Goal: Task Accomplishment & Management: Complete application form

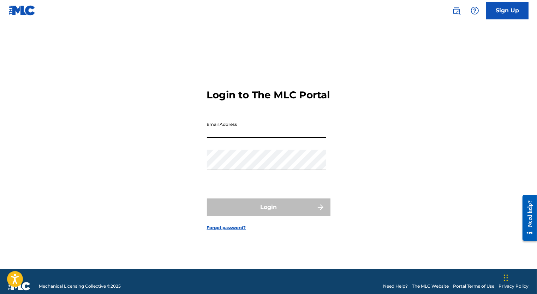
click at [249, 137] on input "Email Address" at bounding box center [266, 128] width 119 height 20
type input "[EMAIL_ADDRESS][PERSON_NAME][DOMAIN_NAME]"
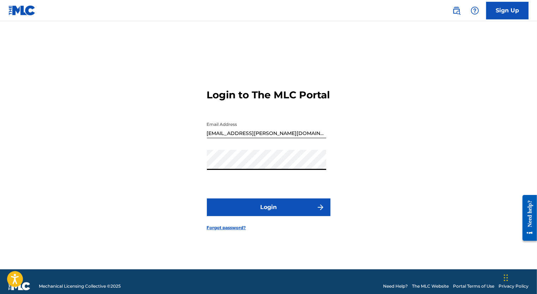
click at [207, 199] on button "Login" at bounding box center [269, 208] width 124 height 18
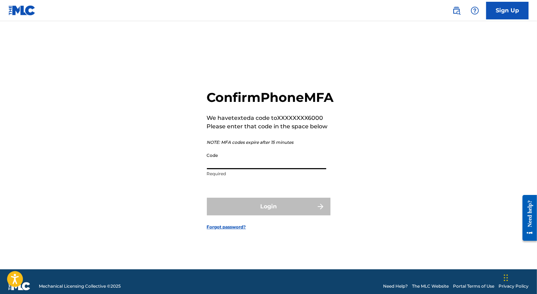
click at [245, 169] on input "Code" at bounding box center [266, 159] width 119 height 20
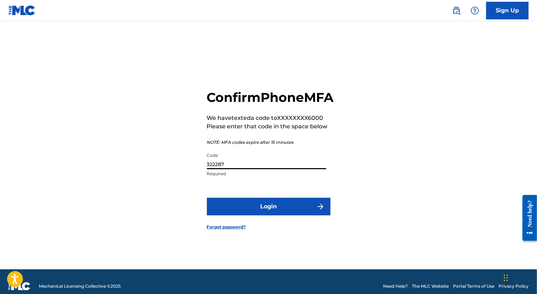
type input "322287"
click at [284, 209] on button "Login" at bounding box center [269, 207] width 124 height 18
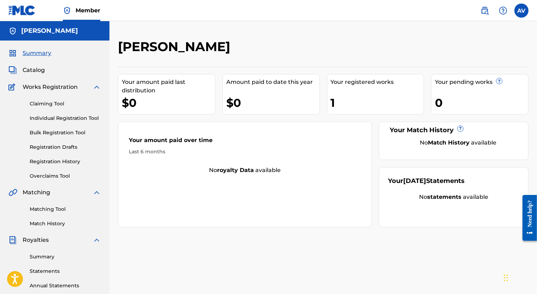
click at [49, 119] on link "Individual Registration Tool" at bounding box center [65, 118] width 71 height 7
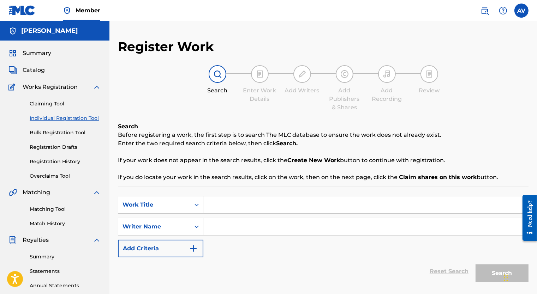
click at [35, 69] on span "Catalog" at bounding box center [34, 70] width 22 height 8
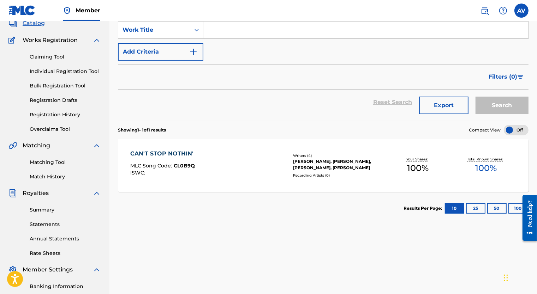
scroll to position [47, 0]
click at [192, 151] on div "CAN'T STOP NOTHIN'" at bounding box center [163, 153] width 67 height 8
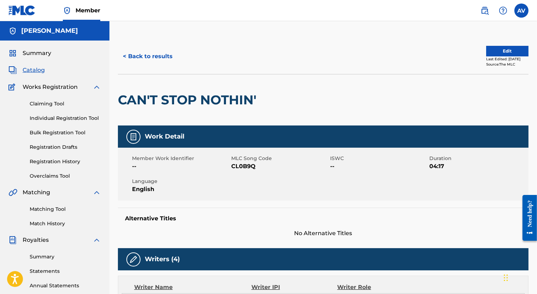
click at [53, 162] on link "Registration History" at bounding box center [65, 161] width 71 height 7
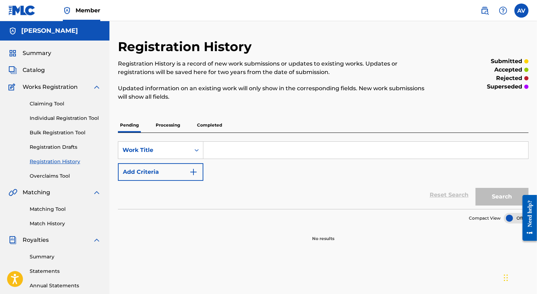
click at [210, 123] on p "Completed" at bounding box center [209, 125] width 29 height 15
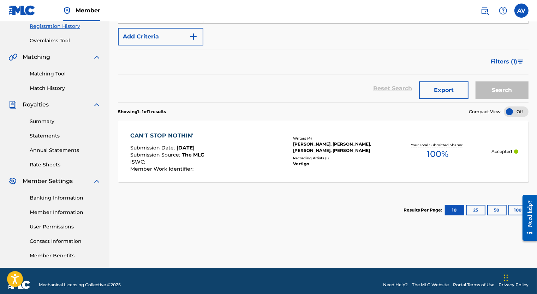
scroll to position [143, 0]
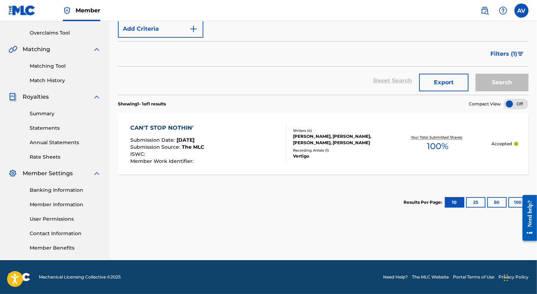
click at [187, 160] on span "Member Work Identifier :" at bounding box center [162, 161] width 65 height 6
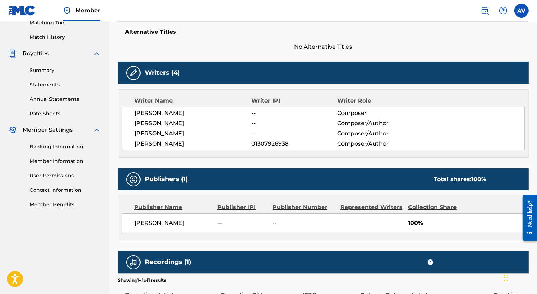
scroll to position [186, 0]
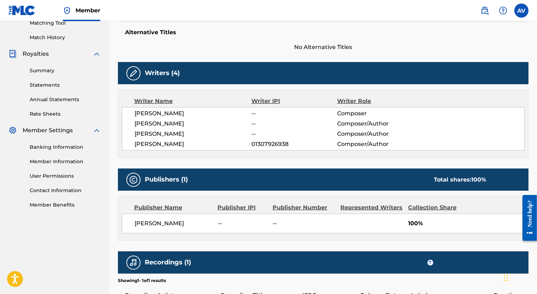
click at [60, 144] on link "Banking Information" at bounding box center [65, 147] width 71 height 7
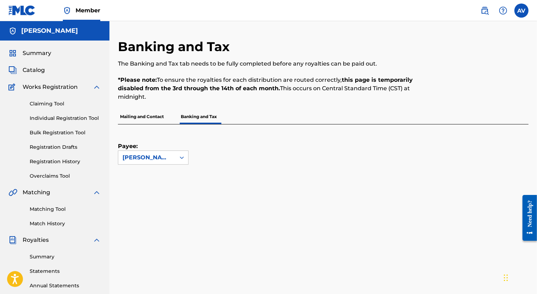
click at [518, 16] on label at bounding box center [521, 11] width 14 height 14
click at [521, 11] on input "AV [PERSON_NAME] [EMAIL_ADDRESS][PERSON_NAME][DOMAIN_NAME] Notification Prefere…" at bounding box center [521, 11] width 0 height 0
click at [458, 98] on p "Log out" at bounding box center [453, 100] width 17 height 6
click at [521, 11] on input "AV [PERSON_NAME] [EMAIL_ADDRESS][PERSON_NAME][DOMAIN_NAME] Notification Prefere…" at bounding box center [521, 11] width 0 height 0
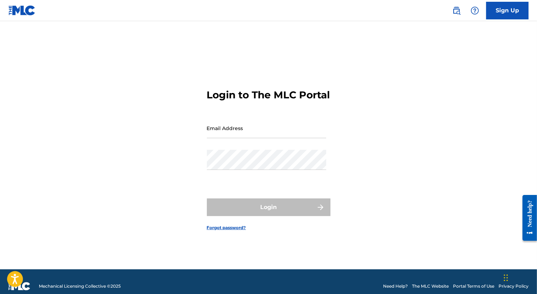
click at [239, 134] on input "Email Address" at bounding box center [266, 128] width 119 height 20
type input "[EMAIL_ADDRESS][PERSON_NAME][DOMAIN_NAME]"
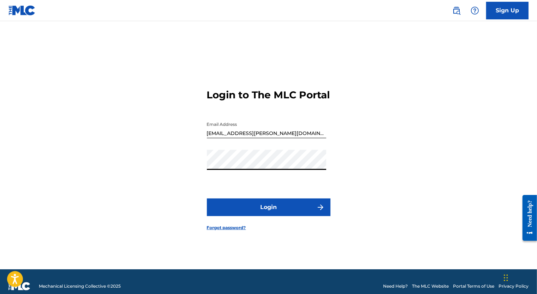
click at [207, 199] on button "Login" at bounding box center [269, 208] width 124 height 18
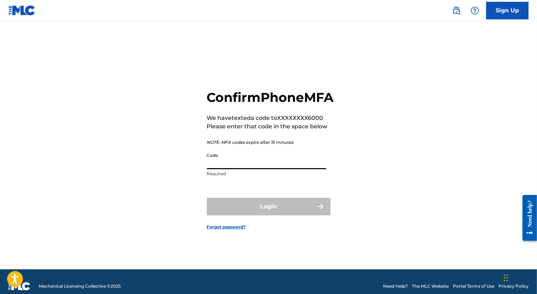
click at [244, 165] on input "Code" at bounding box center [266, 159] width 119 height 20
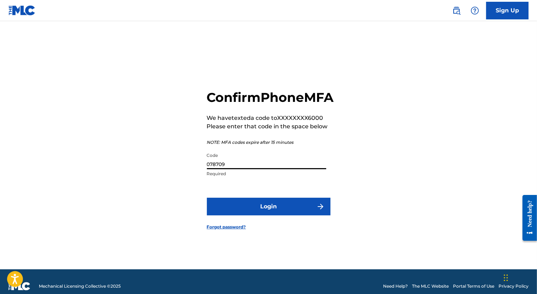
type input "078709"
click at [260, 207] on button "Login" at bounding box center [269, 207] width 124 height 18
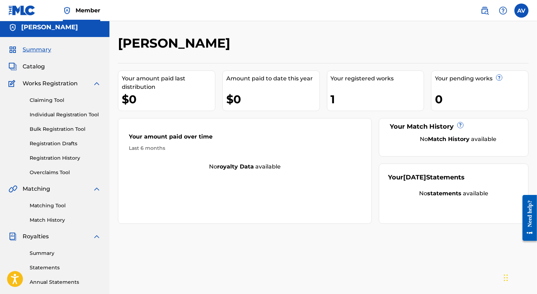
scroll to position [3, 0]
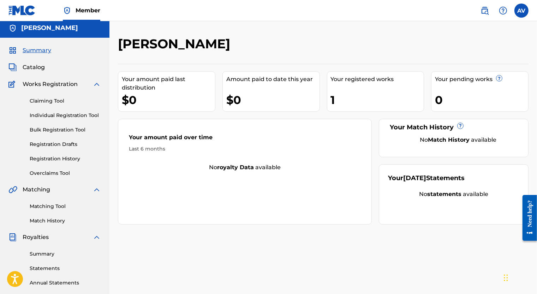
click at [55, 155] on link "Registration History" at bounding box center [65, 158] width 71 height 7
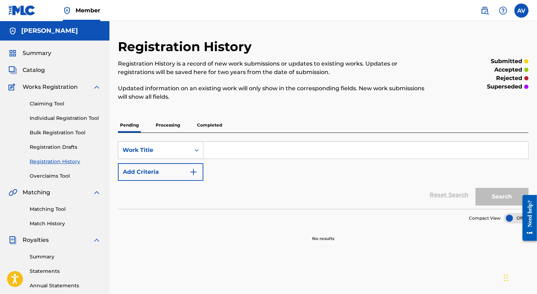
click at [202, 130] on p "Completed" at bounding box center [209, 125] width 29 height 15
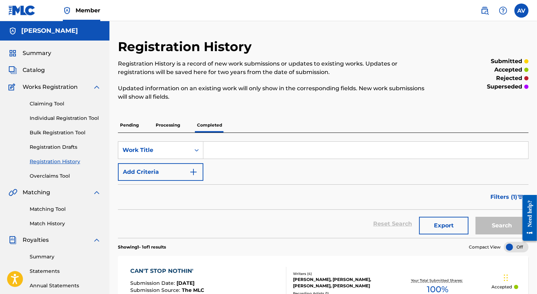
scroll to position [84, 0]
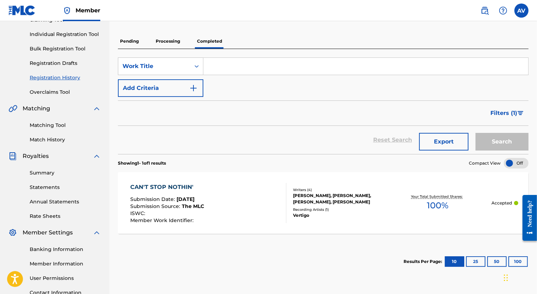
click at [222, 214] on div "CAN'T STOP NOTHIN' Submission Date : [DATE] Submission Source : The MLC ISWC : …" at bounding box center [208, 203] width 156 height 40
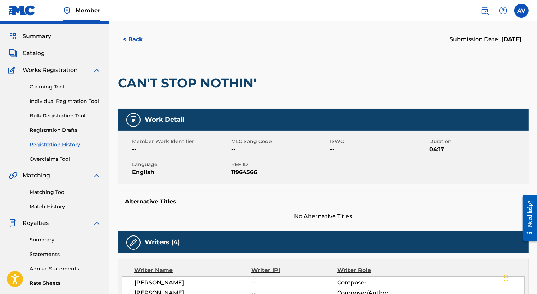
scroll to position [167, 0]
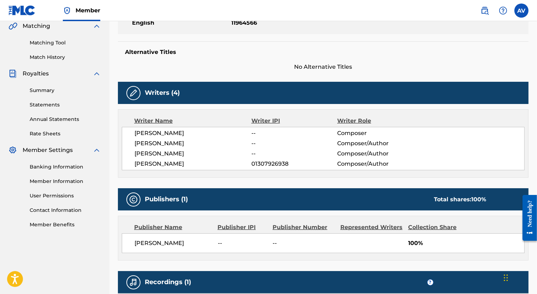
click at [133, 92] on img at bounding box center [133, 93] width 8 height 8
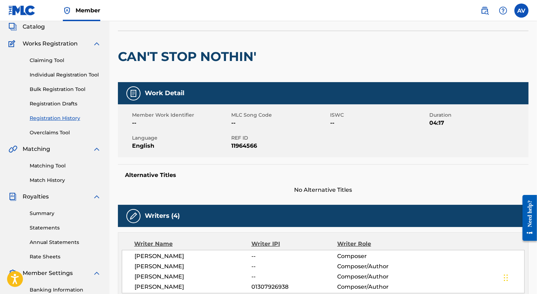
scroll to position [43, 0]
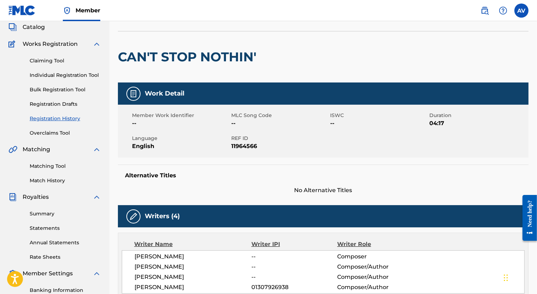
click at [57, 99] on div "Claiming Tool Individual Registration Tool Bulk Registration Tool Registration …" at bounding box center [54, 92] width 92 height 89
click at [62, 105] on link "Registration Drafts" at bounding box center [65, 104] width 71 height 7
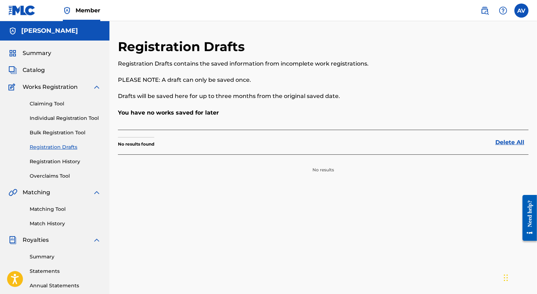
click at [41, 66] on span "Catalog" at bounding box center [34, 70] width 22 height 8
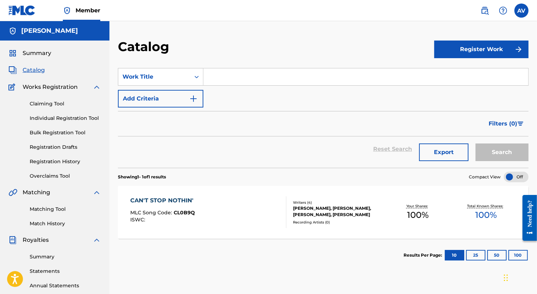
click at [268, 206] on div "CAN'T STOP NOTHIN' MLC Song Code : CL0B9Q ISWC :" at bounding box center [208, 213] width 156 height 32
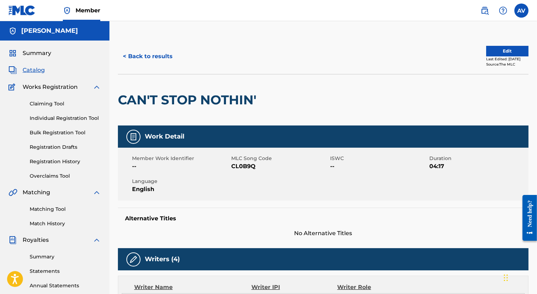
click at [505, 49] on button "Edit" at bounding box center [507, 51] width 42 height 11
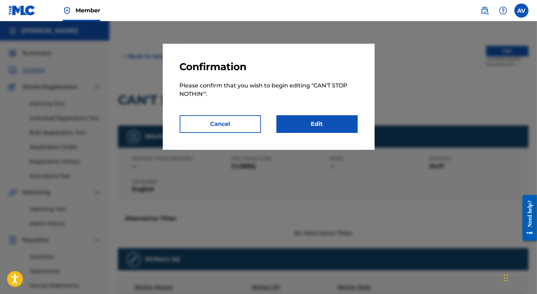
click at [301, 121] on link "Edit" at bounding box center [316, 124] width 81 height 18
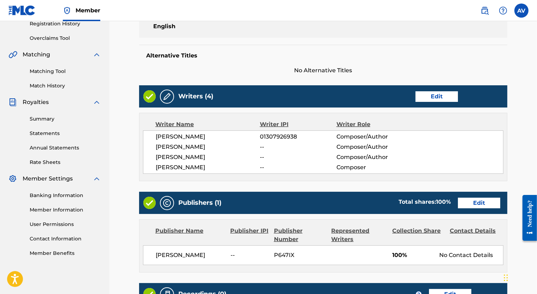
scroll to position [136, 0]
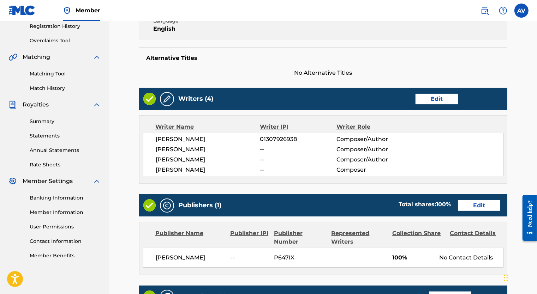
click at [462, 204] on link "Edit" at bounding box center [479, 205] width 42 height 11
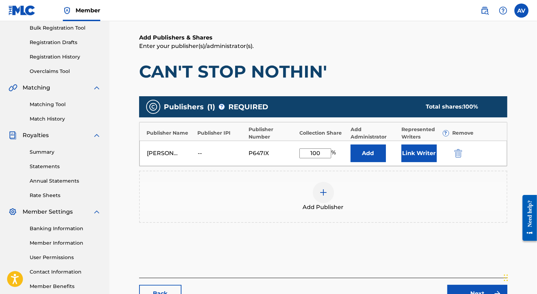
scroll to position [105, 0]
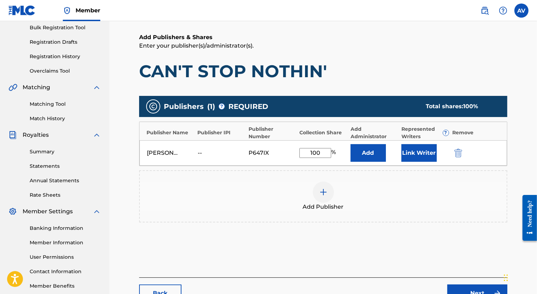
click at [328, 188] on div at bounding box center [323, 192] width 21 height 21
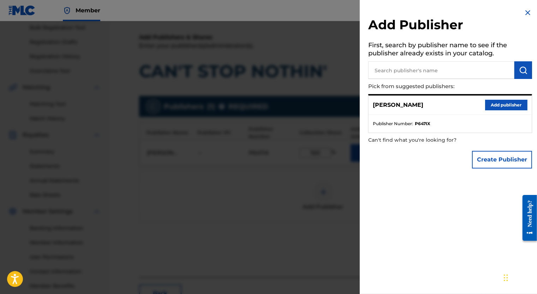
click at [391, 69] on input "text" at bounding box center [441, 70] width 146 height 18
type input "[PERSON_NAME]"
click at [521, 65] on button "submit" at bounding box center [523, 70] width 18 height 18
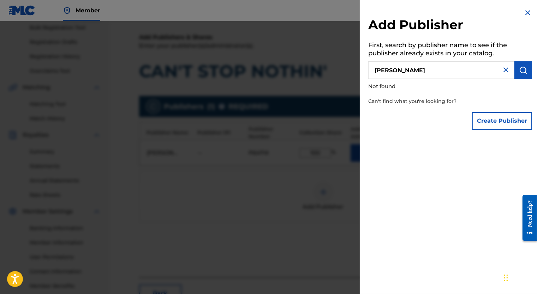
click at [525, 13] on img at bounding box center [527, 12] width 8 height 8
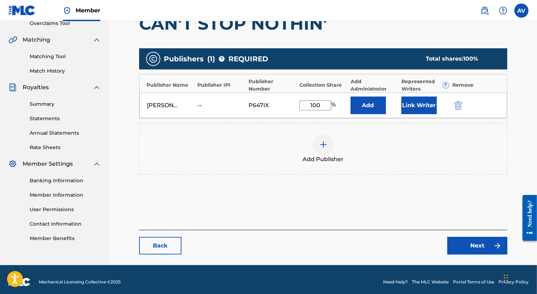
scroll to position [157, 0]
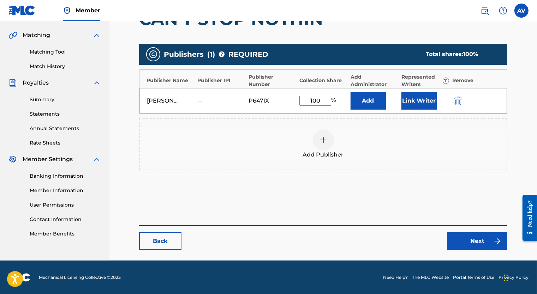
click at [144, 235] on link "Back" at bounding box center [160, 242] width 42 height 18
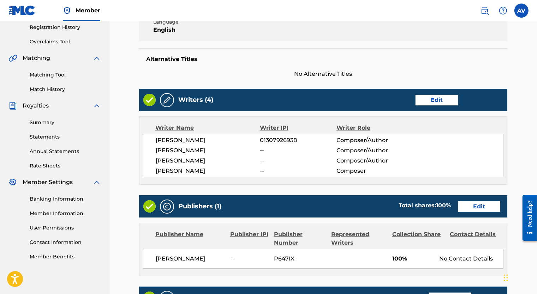
scroll to position [139, 0]
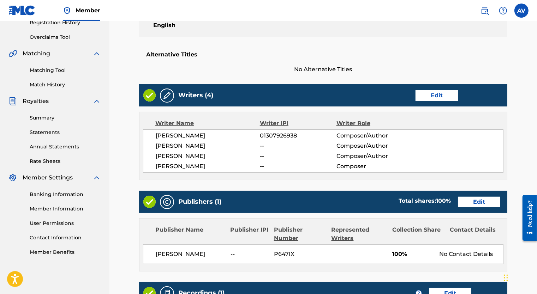
click at [442, 96] on link "Edit" at bounding box center [436, 95] width 42 height 11
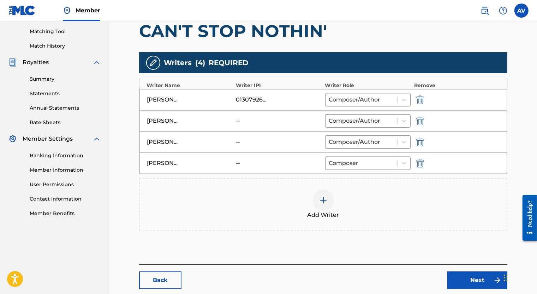
scroll to position [178, 0]
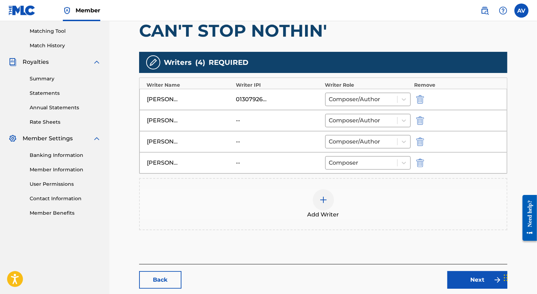
click at [419, 122] on img "submit" at bounding box center [420, 120] width 8 height 8
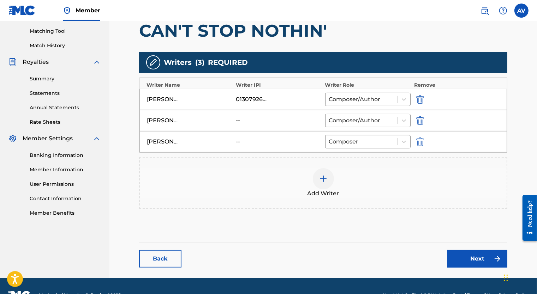
click at [325, 176] on img at bounding box center [323, 179] width 8 height 8
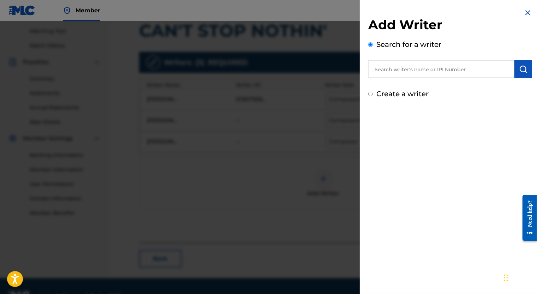
click at [325, 176] on div at bounding box center [268, 168] width 537 height 294
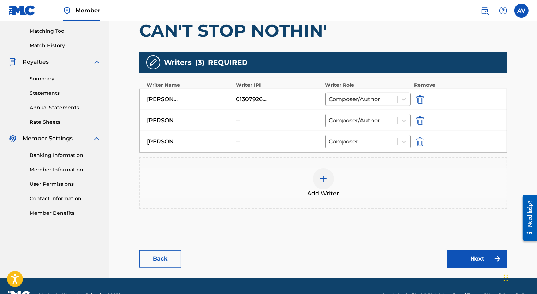
click at [329, 176] on div at bounding box center [323, 178] width 21 height 21
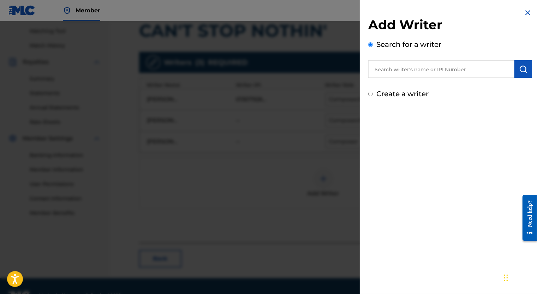
click at [386, 75] on input "text" at bounding box center [441, 69] width 146 height 18
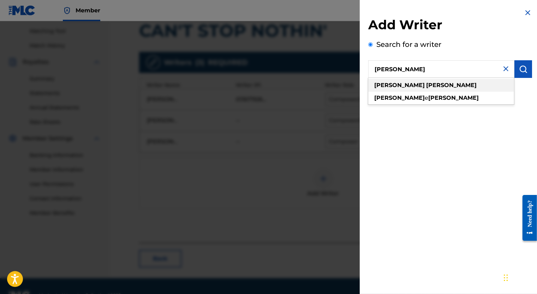
click at [401, 91] on div "[PERSON_NAME]" at bounding box center [441, 85] width 146 height 13
type input "[PERSON_NAME]"
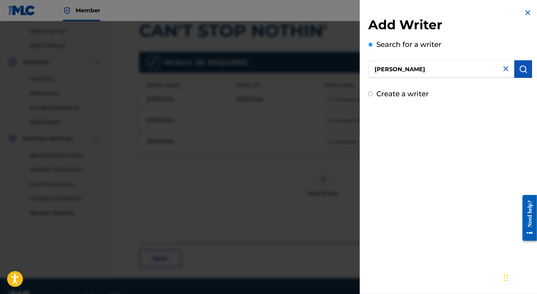
click at [519, 73] on img "submit" at bounding box center [523, 69] width 8 height 8
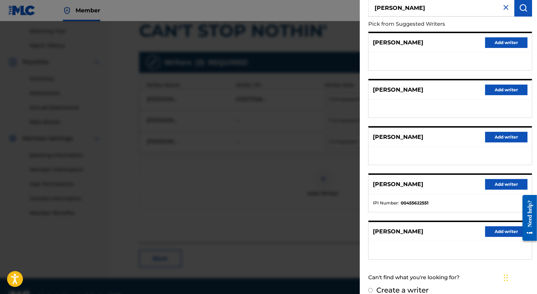
scroll to position [71, 0]
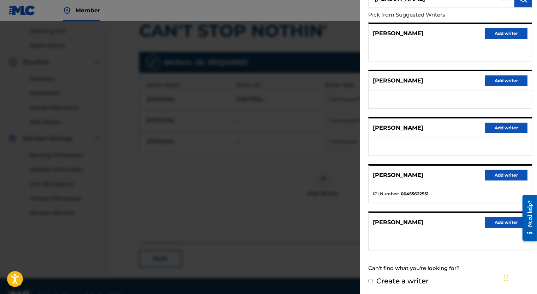
click at [496, 219] on button "Add writer" at bounding box center [506, 222] width 42 height 11
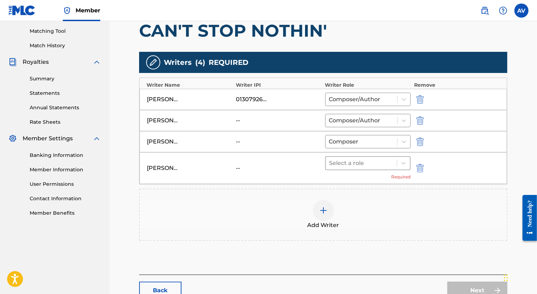
click at [371, 157] on div "Select a role" at bounding box center [361, 163] width 71 height 13
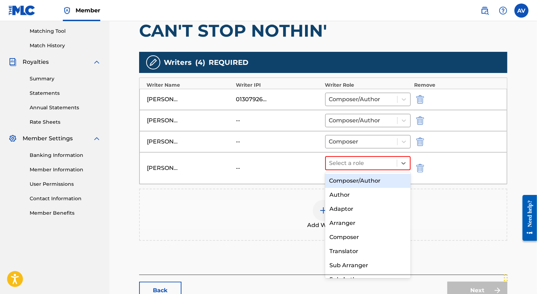
click at [370, 181] on div "Composer/Author" at bounding box center [368, 181] width 86 height 14
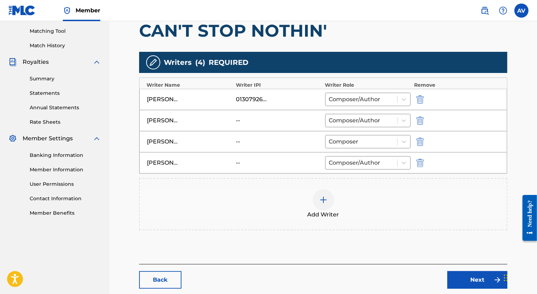
click at [197, 164] on div "[PERSON_NAME]" at bounding box center [189, 163] width 85 height 8
click at [421, 162] on img "submit" at bounding box center [420, 163] width 8 height 8
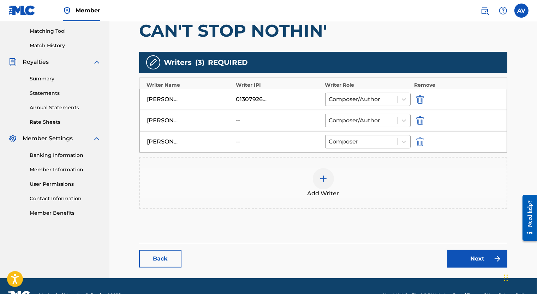
click at [326, 188] on div "Add Writer" at bounding box center [323, 183] width 367 height 30
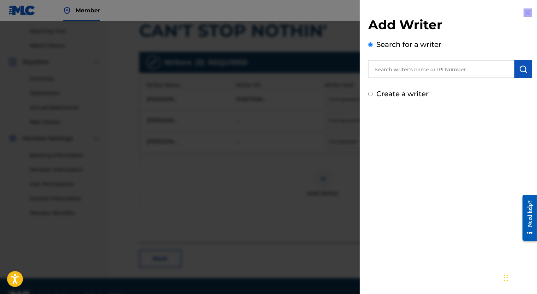
click at [326, 188] on div at bounding box center [268, 168] width 537 height 294
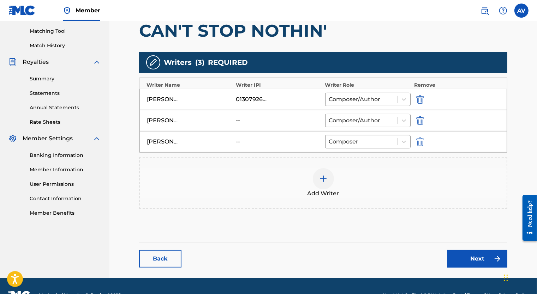
click at [330, 188] on div "Add Writer" at bounding box center [323, 183] width 367 height 30
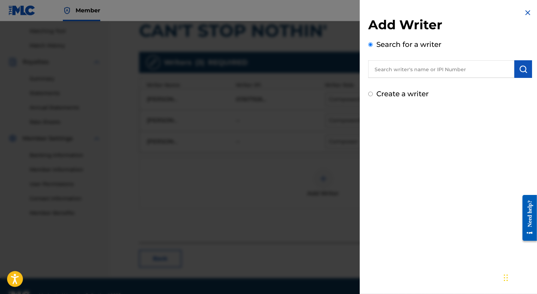
click at [527, 15] on img at bounding box center [527, 12] width 8 height 8
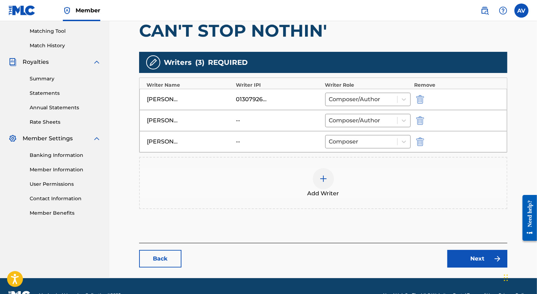
click at [324, 186] on div at bounding box center [323, 178] width 21 height 21
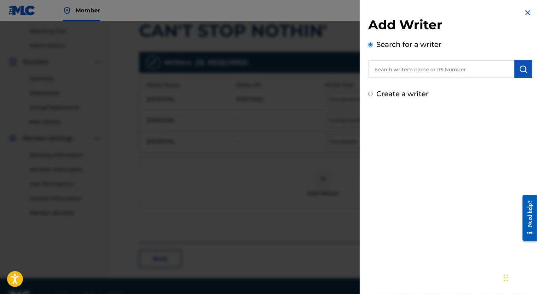
click at [387, 64] on input "text" at bounding box center [441, 69] width 146 height 18
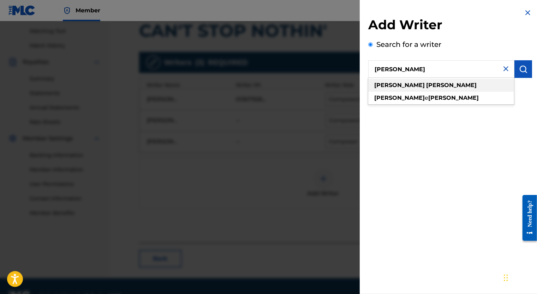
click at [426, 83] on strong "[PERSON_NAME]" at bounding box center [451, 85] width 50 height 7
type input "[PERSON_NAME]"
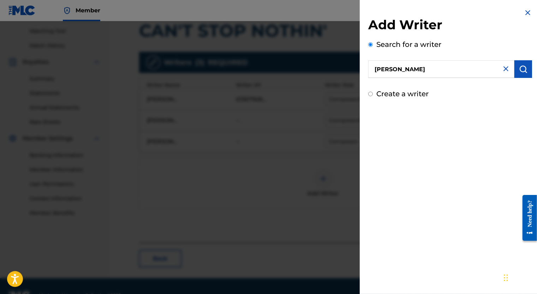
click at [519, 66] on img "submit" at bounding box center [523, 69] width 8 height 8
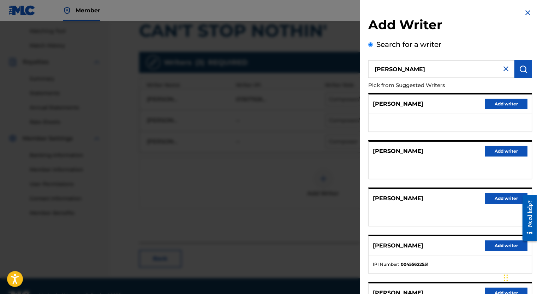
click at [525, 11] on img at bounding box center [527, 12] width 8 height 8
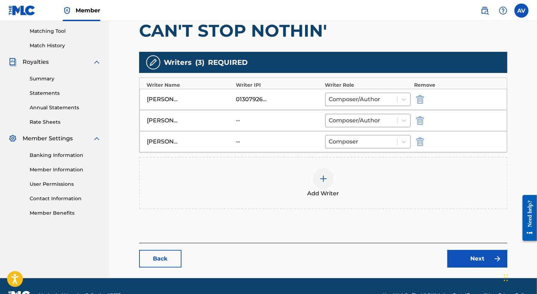
click at [318, 173] on div at bounding box center [323, 178] width 21 height 21
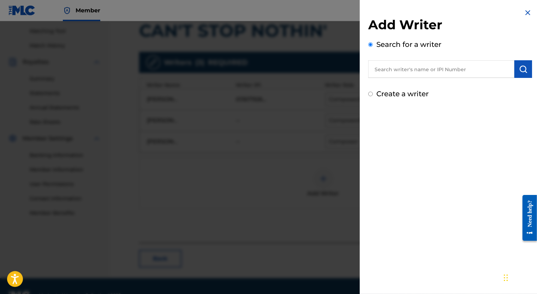
click at [401, 72] on input "text" at bounding box center [441, 69] width 146 height 18
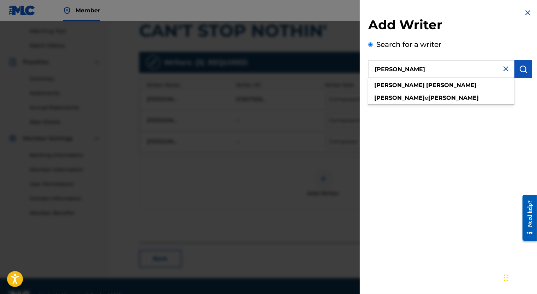
type input "[PERSON_NAME]"
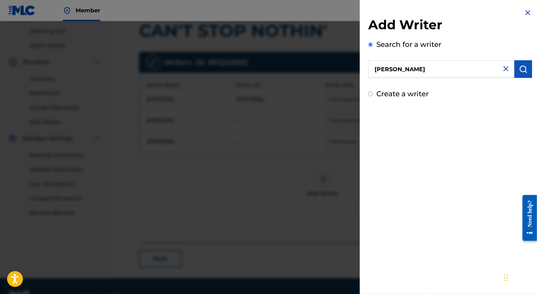
click at [528, 63] on button "submit" at bounding box center [523, 69] width 18 height 18
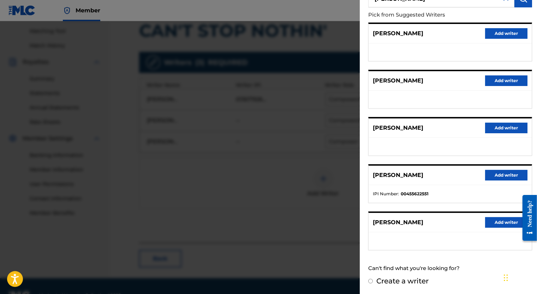
scroll to position [0, 0]
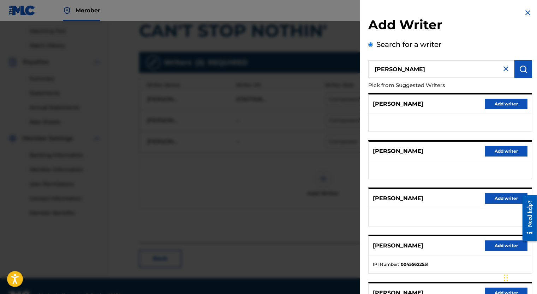
click at [527, 12] on img at bounding box center [527, 12] width 8 height 8
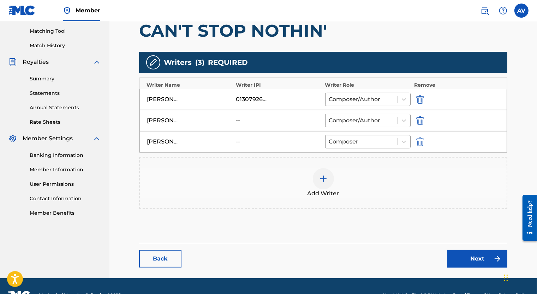
click at [321, 181] on img at bounding box center [323, 179] width 8 height 8
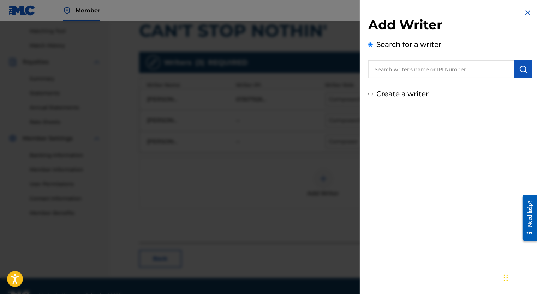
click at [524, 16] on img at bounding box center [527, 12] width 8 height 8
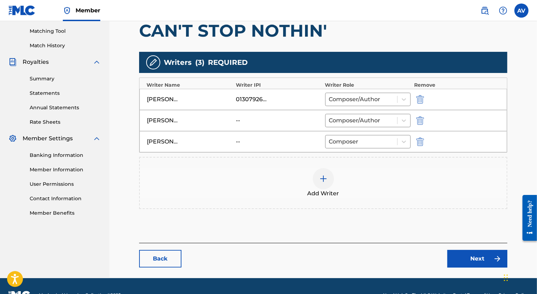
click at [317, 172] on div at bounding box center [323, 178] width 21 height 21
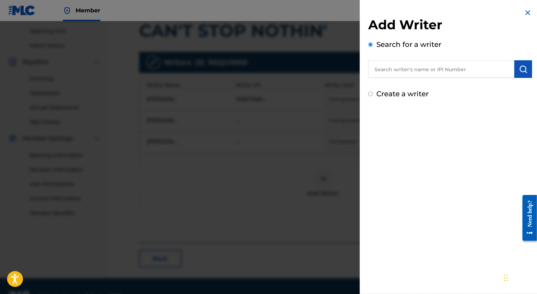
click at [526, 12] on img at bounding box center [527, 12] width 8 height 8
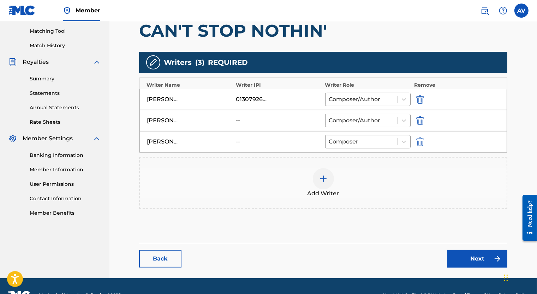
click at [301, 181] on div "Add Writer" at bounding box center [323, 183] width 367 height 30
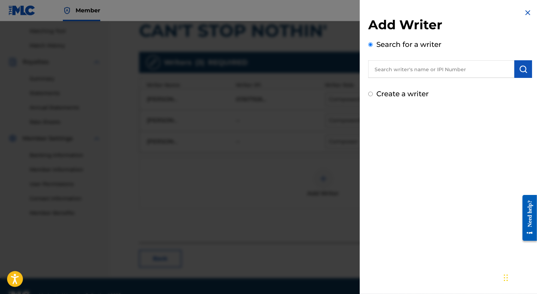
click at [295, 180] on div at bounding box center [268, 168] width 537 height 294
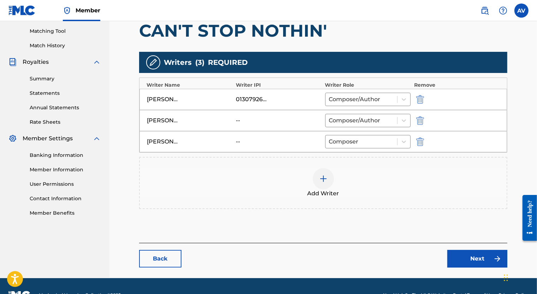
click at [326, 180] on img at bounding box center [323, 179] width 8 height 8
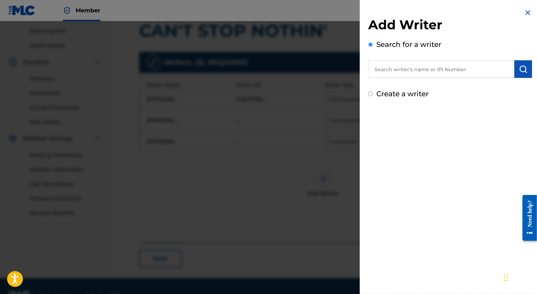
click at [369, 93] on input "Create a writer" at bounding box center [370, 94] width 5 height 5
radio input "false"
radio input "true"
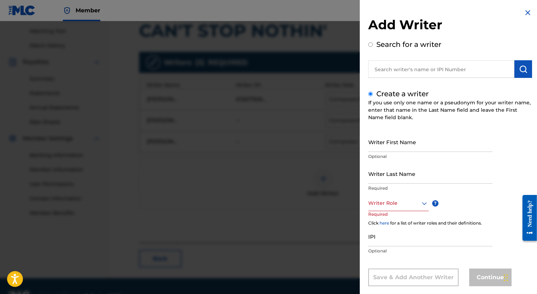
click at [369, 43] on input "Search for a writer" at bounding box center [370, 44] width 5 height 5
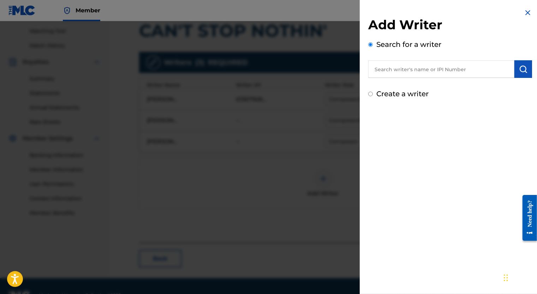
click at [388, 63] on input "text" at bounding box center [441, 69] width 146 height 18
click at [370, 93] on input "Create a writer" at bounding box center [370, 94] width 5 height 5
radio input "false"
radio input "true"
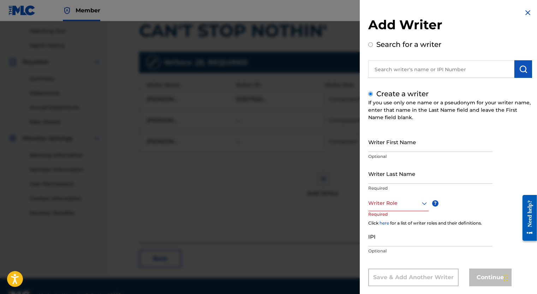
click at [395, 146] on input "Writer First Name" at bounding box center [430, 142] width 124 height 20
type input "[PERSON_NAME]"
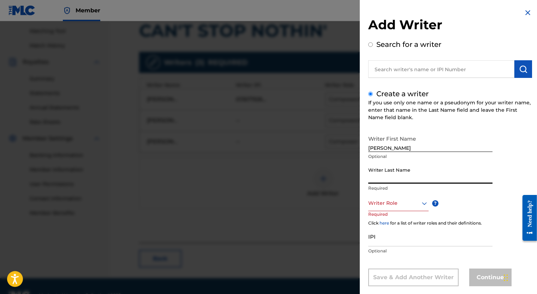
click at [400, 176] on input "Writer Last Name" at bounding box center [430, 174] width 124 height 20
type input "[PERSON_NAME]"
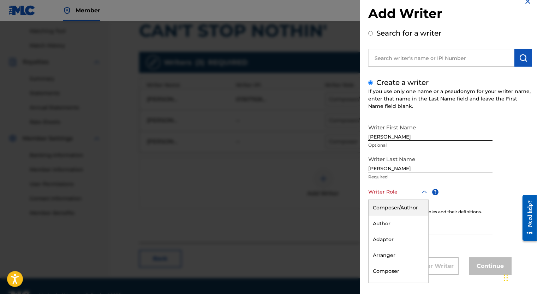
click at [402, 200] on div "8 results available. Use Up and Down to choose options, press Enter to select t…" at bounding box center [398, 192] width 60 height 16
click at [399, 212] on div "Composer/Author" at bounding box center [399, 208] width 60 height 16
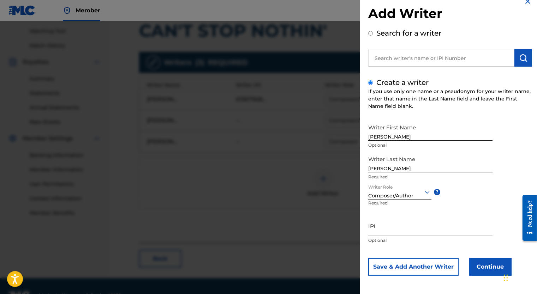
click at [491, 272] on button "Continue" at bounding box center [490, 267] width 42 height 18
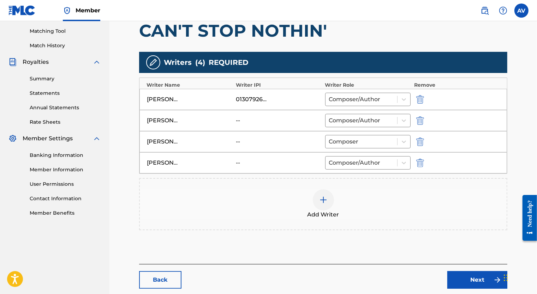
click at [475, 280] on link "Next" at bounding box center [477, 280] width 60 height 18
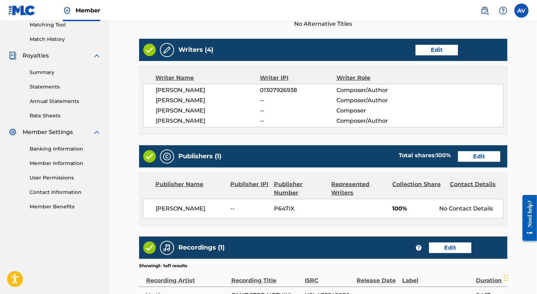
scroll to position [184, 0]
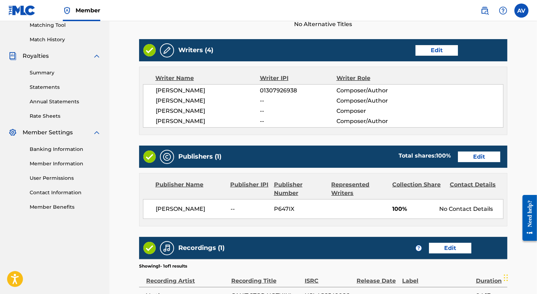
click at [430, 50] on link "Edit" at bounding box center [436, 50] width 42 height 11
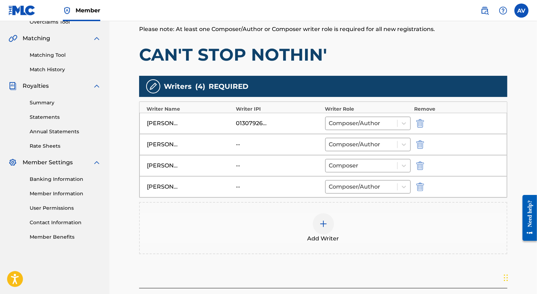
scroll to position [155, 0]
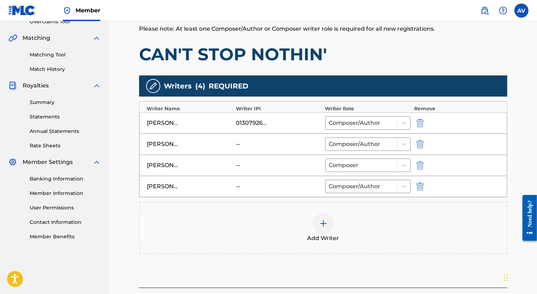
click at [310, 220] on div "Add Writer" at bounding box center [323, 228] width 367 height 30
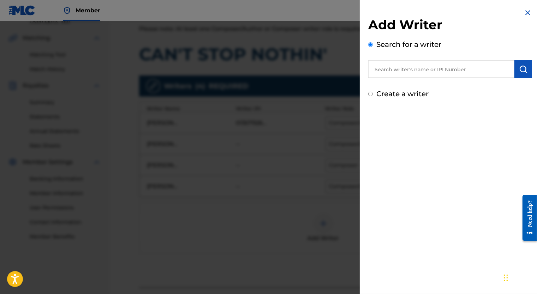
click at [384, 61] on input "text" at bounding box center [441, 69] width 146 height 18
type input "[PERSON_NAME]"
click at [519, 66] on img "submit" at bounding box center [523, 69] width 8 height 8
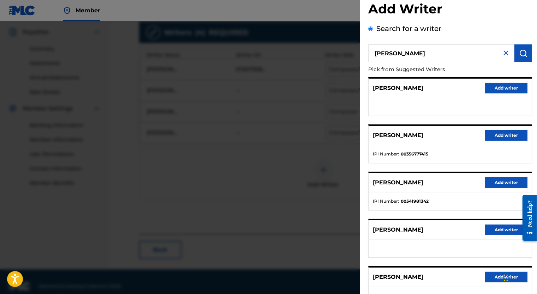
scroll to position [16, 0]
click at [505, 53] on img at bounding box center [506, 53] width 8 height 8
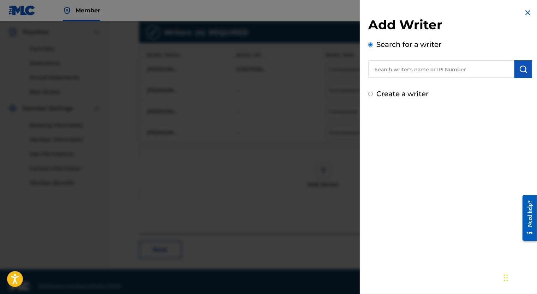
scroll to position [0, 0]
click at [525, 12] on img at bounding box center [527, 12] width 8 height 8
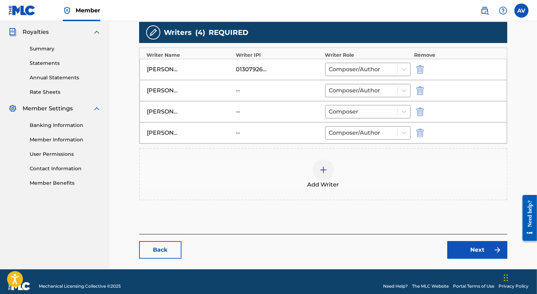
click at [164, 246] on link "Back" at bounding box center [160, 250] width 42 height 18
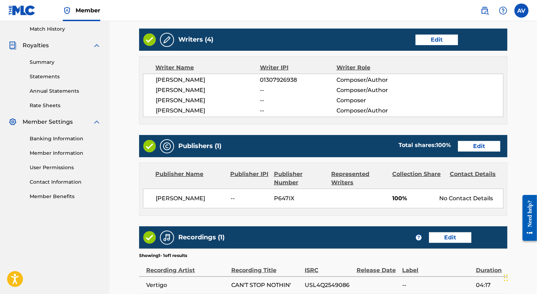
scroll to position [195, 0]
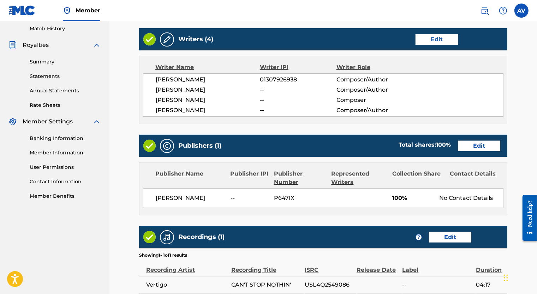
click at [470, 143] on link "Edit" at bounding box center [479, 146] width 42 height 11
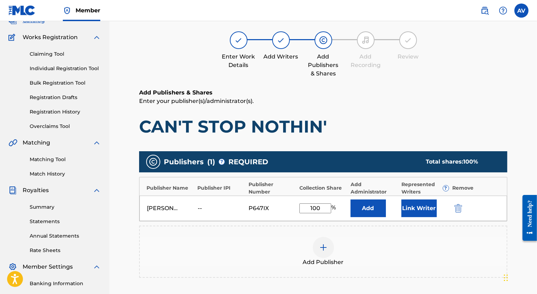
scroll to position [50, 0]
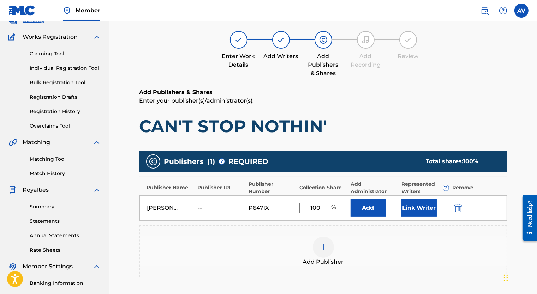
click at [325, 251] on div at bounding box center [323, 247] width 21 height 21
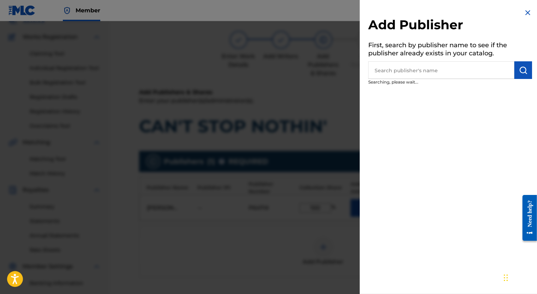
click at [325, 251] on div at bounding box center [268, 168] width 537 height 294
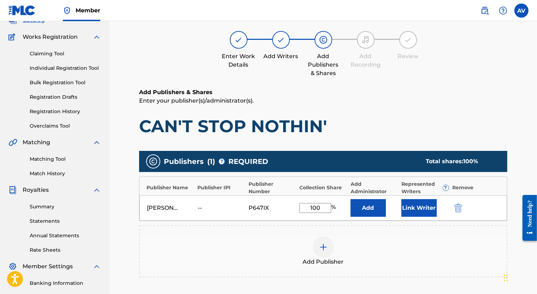
click at [328, 234] on div "Add Publisher" at bounding box center [323, 252] width 368 height 52
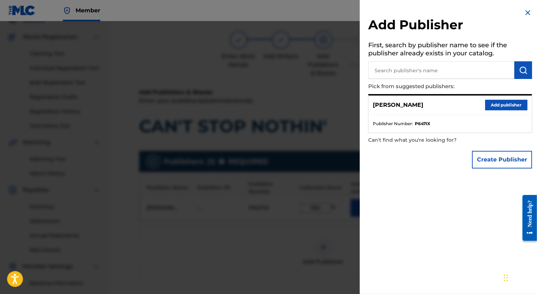
click at [391, 77] on input "text" at bounding box center [441, 70] width 146 height 18
type input "[PERSON_NAME]"
click at [525, 70] on img "submit" at bounding box center [523, 70] width 8 height 8
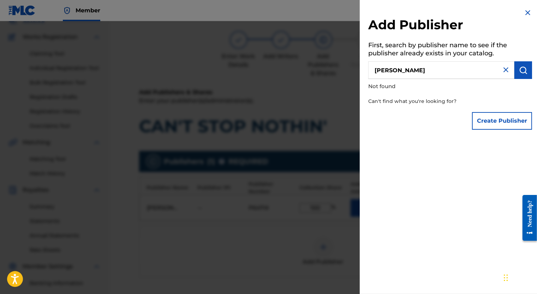
click at [502, 69] on img at bounding box center [506, 70] width 8 height 8
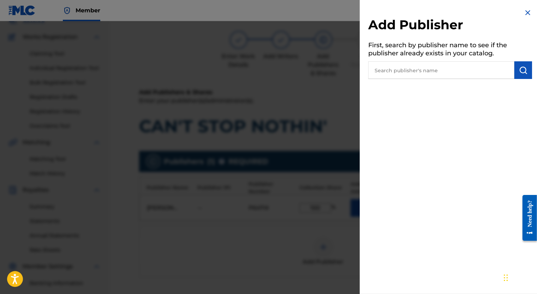
click at [492, 71] on input "text" at bounding box center [441, 70] width 146 height 18
click at [523, 15] on img at bounding box center [527, 12] width 8 height 8
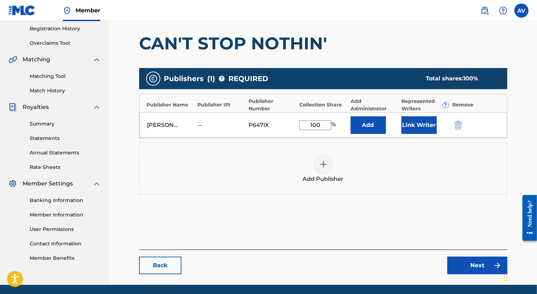
scroll to position [134, 0]
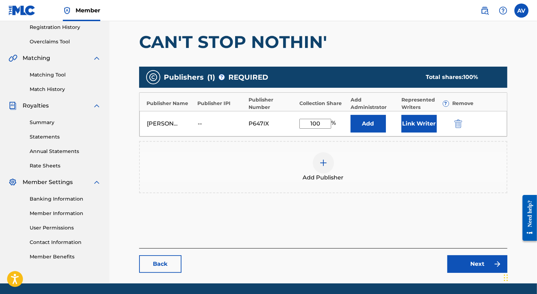
click at [410, 127] on button "Link Writer" at bounding box center [418, 124] width 35 height 18
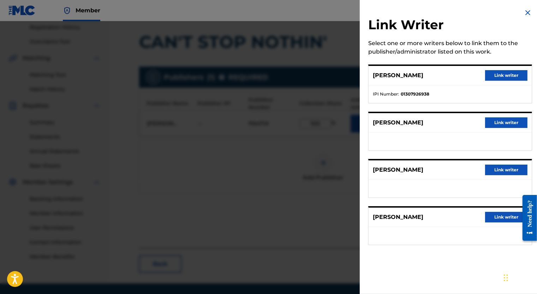
click at [495, 78] on button "Link writer" at bounding box center [506, 75] width 42 height 11
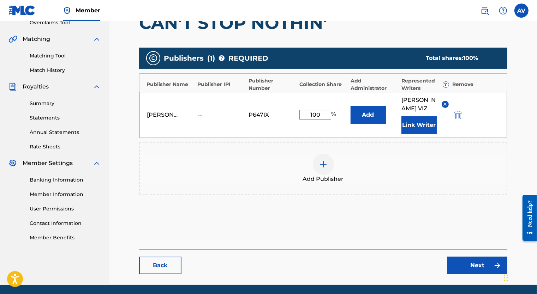
scroll to position [155, 0]
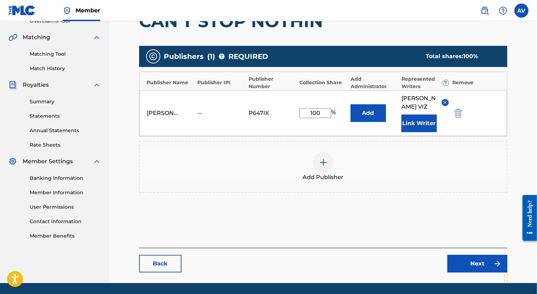
click at [475, 267] on link "Next" at bounding box center [477, 264] width 60 height 18
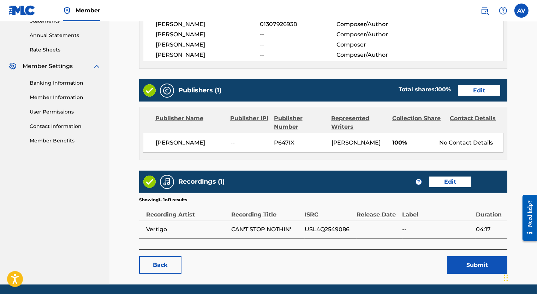
scroll to position [273, 0]
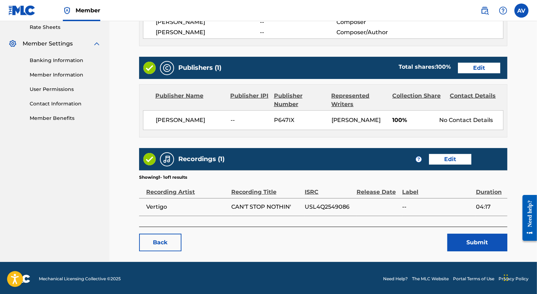
click at [467, 239] on button "Submit" at bounding box center [477, 243] width 60 height 18
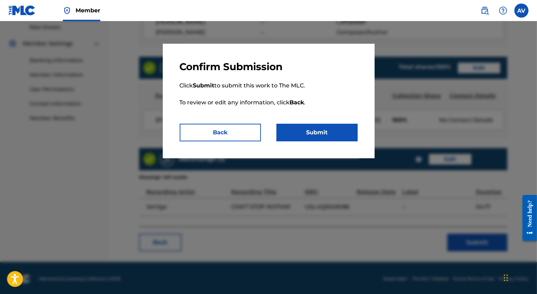
click at [297, 131] on button "Submit" at bounding box center [316, 133] width 81 height 18
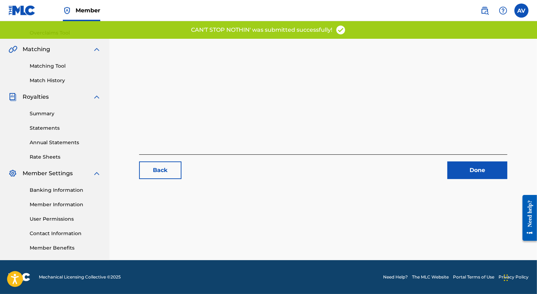
scroll to position [18, 0]
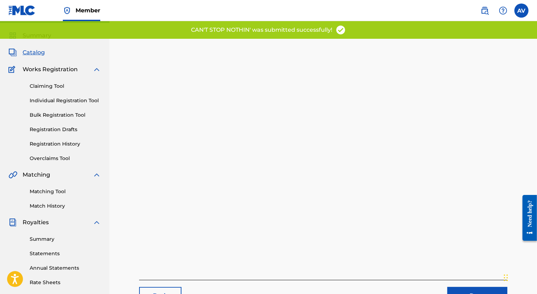
click at [433, 232] on div "Back Done" at bounding box center [323, 168] width 368 height 273
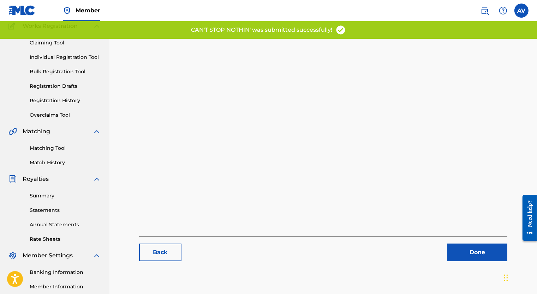
scroll to position [61, 0]
click at [464, 248] on link "Done" at bounding box center [477, 253] width 60 height 18
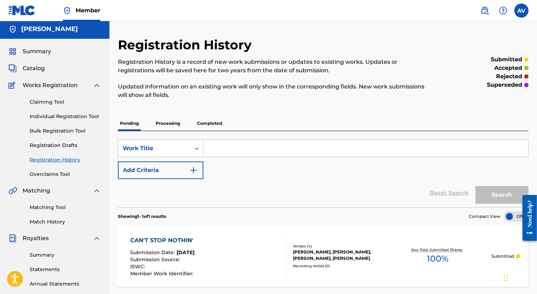
scroll to position [1, 0]
click at [211, 128] on p "Completed" at bounding box center [209, 123] width 29 height 15
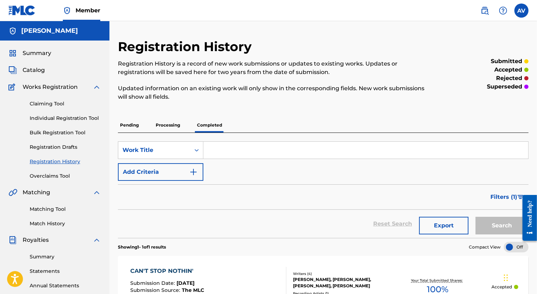
scroll to position [114, 0]
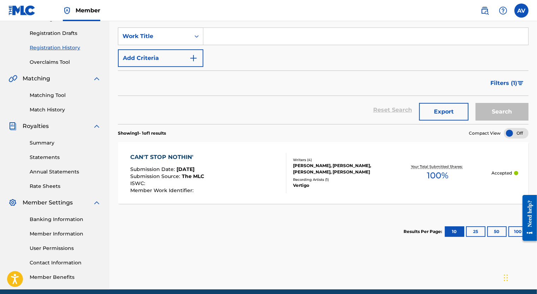
click at [520, 6] on label at bounding box center [521, 11] width 14 height 14
click at [521, 11] on input "AV [PERSON_NAME] [EMAIL_ADDRESS][PERSON_NAME][DOMAIN_NAME] Notification Prefere…" at bounding box center [521, 11] width 0 height 0
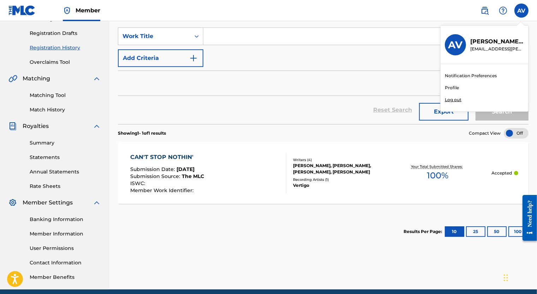
click at [445, 98] on p "Log out" at bounding box center [453, 100] width 17 height 6
click at [521, 11] on input "AV [PERSON_NAME] [EMAIL_ADDRESS][PERSON_NAME][DOMAIN_NAME] Notification Prefere…" at bounding box center [521, 11] width 0 height 0
